Goal: Transaction & Acquisition: Purchase product/service

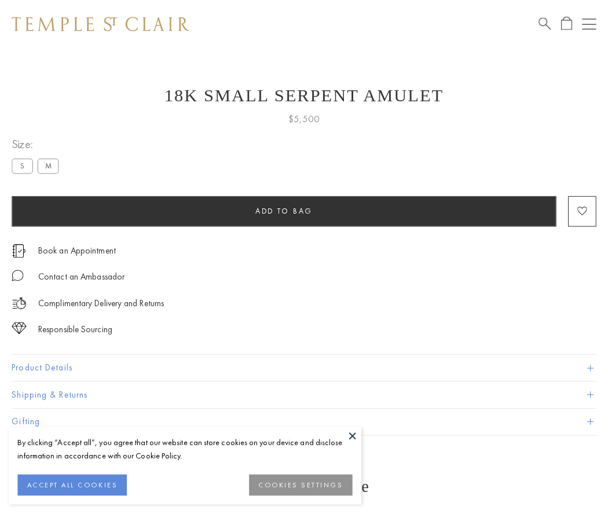
scroll to position [46, 0]
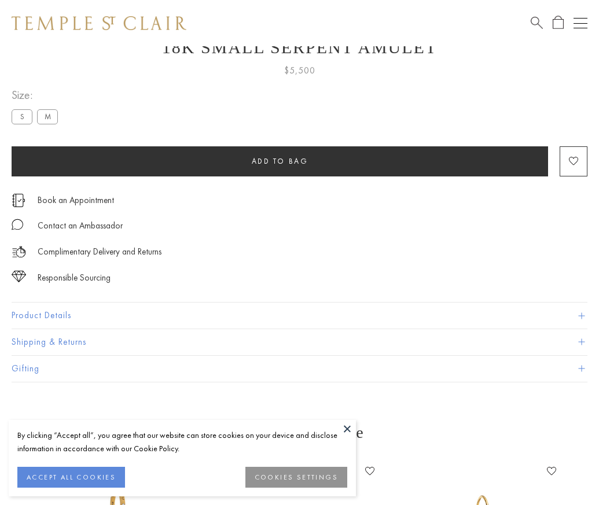
click at [280, 161] on span "Add to bag" at bounding box center [280, 161] width 57 height 10
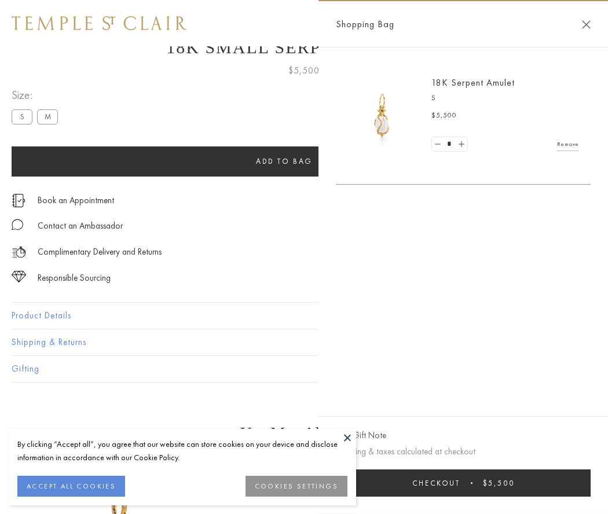
click at [492, 483] on button "Checkout $5,500" at bounding box center [463, 482] width 255 height 27
